Goal: Find specific page/section: Find specific page/section

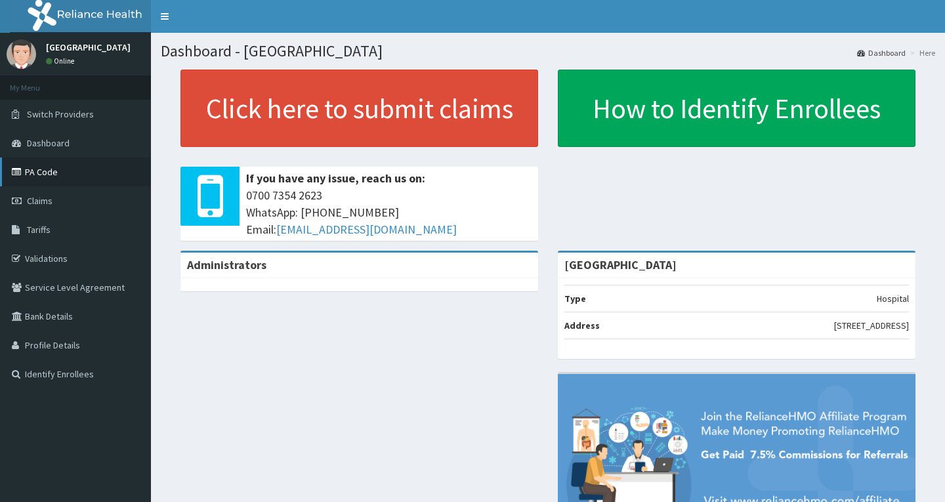
click at [81, 182] on link "PA Code" at bounding box center [75, 171] width 151 height 29
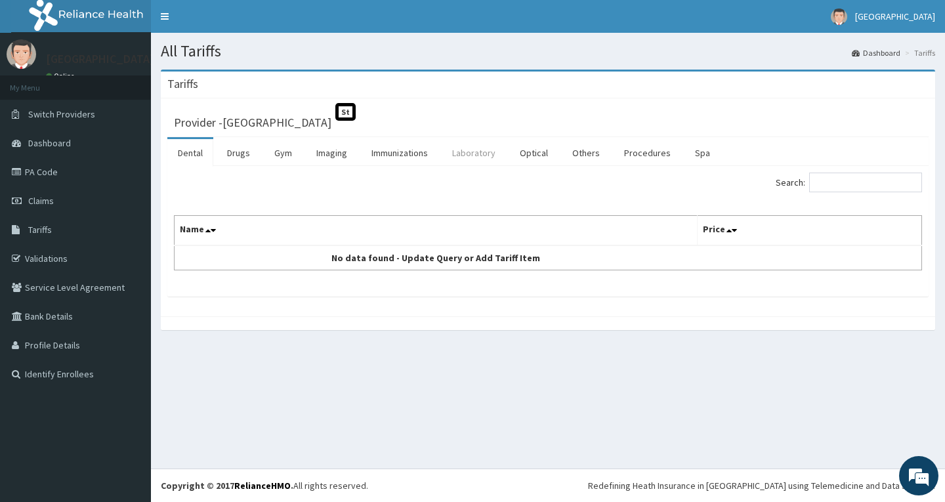
click at [474, 158] on link "Laboratory" at bounding box center [473, 153] width 64 height 28
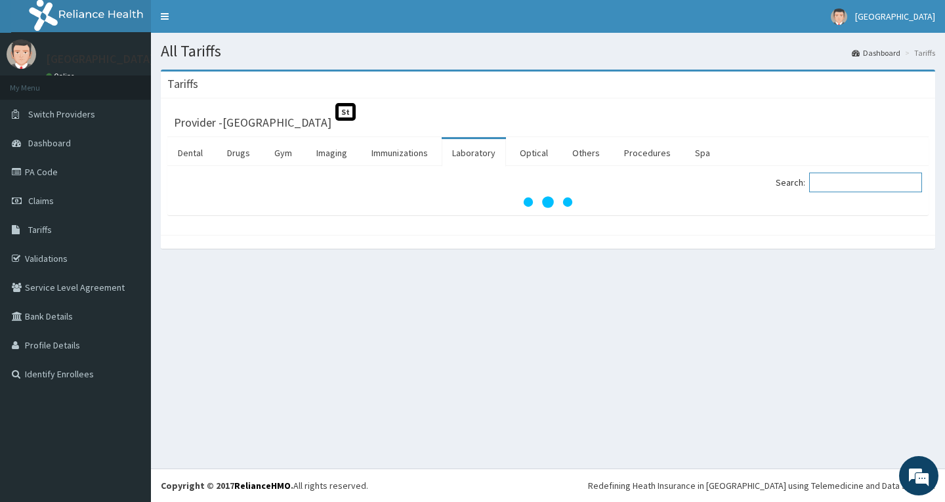
click at [832, 178] on input "Search:" at bounding box center [865, 183] width 113 height 20
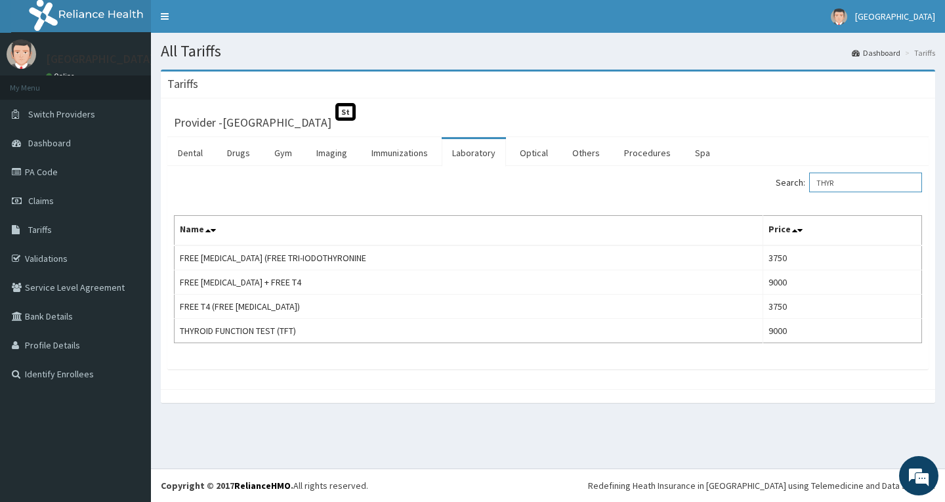
type input "THYR"
click at [48, 167] on link "PA Code" at bounding box center [75, 171] width 151 height 29
